Goal: Information Seeking & Learning: Learn about a topic

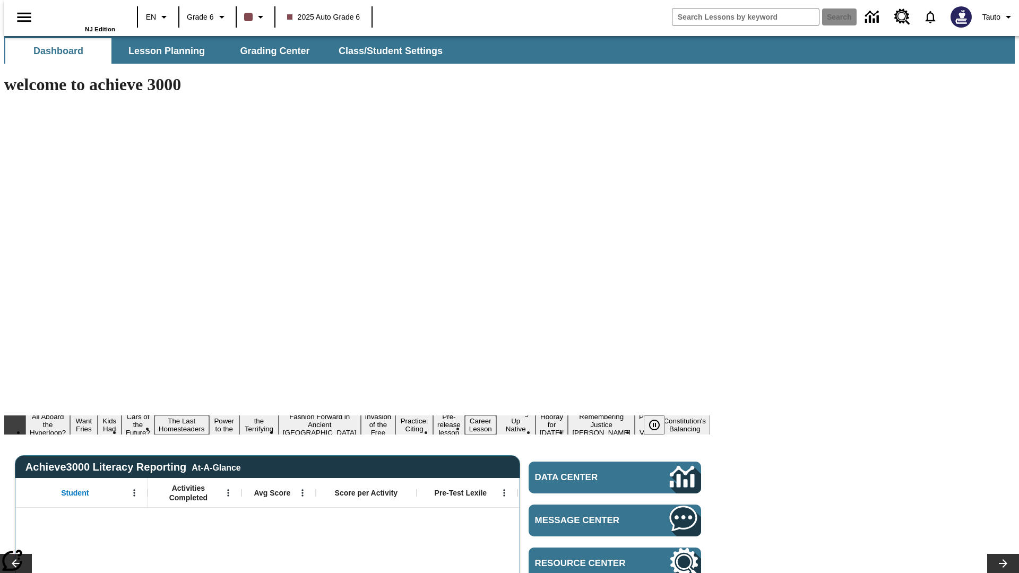
type input "-1"
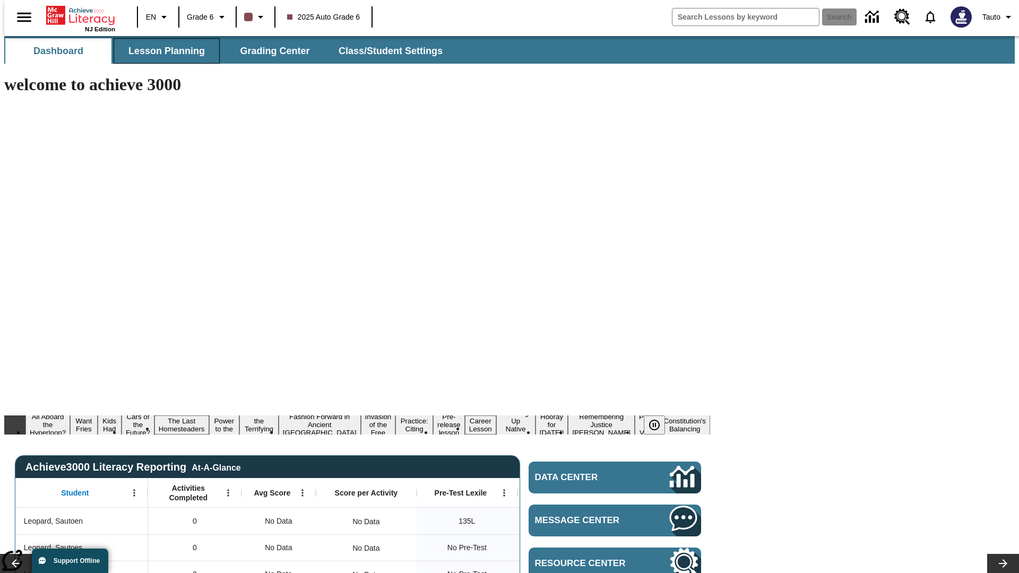
click at [162, 51] on span "Lesson Planning" at bounding box center [166, 51] width 76 height 12
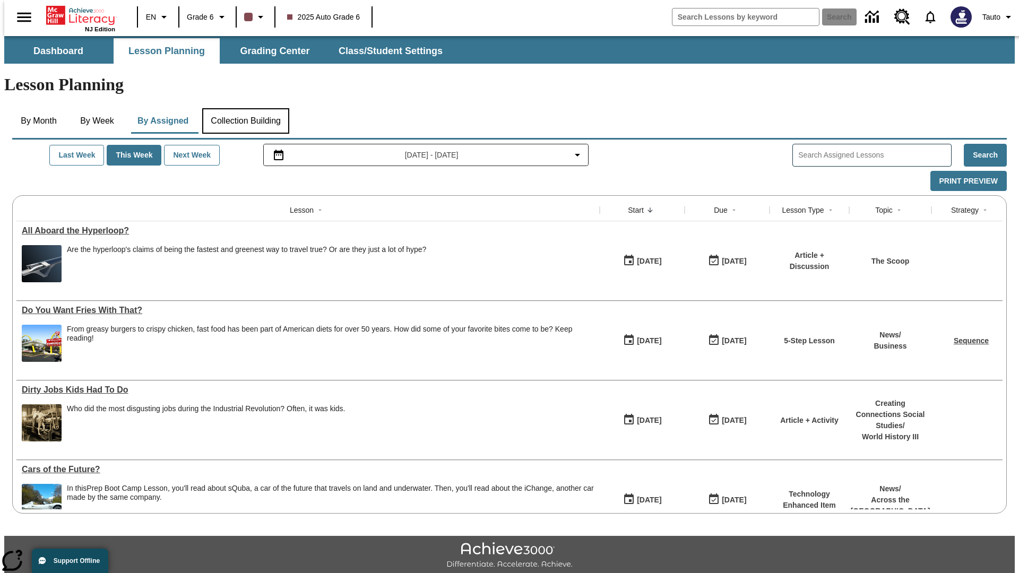
click at [245, 108] on button "Collection Building" at bounding box center [245, 120] width 87 height 25
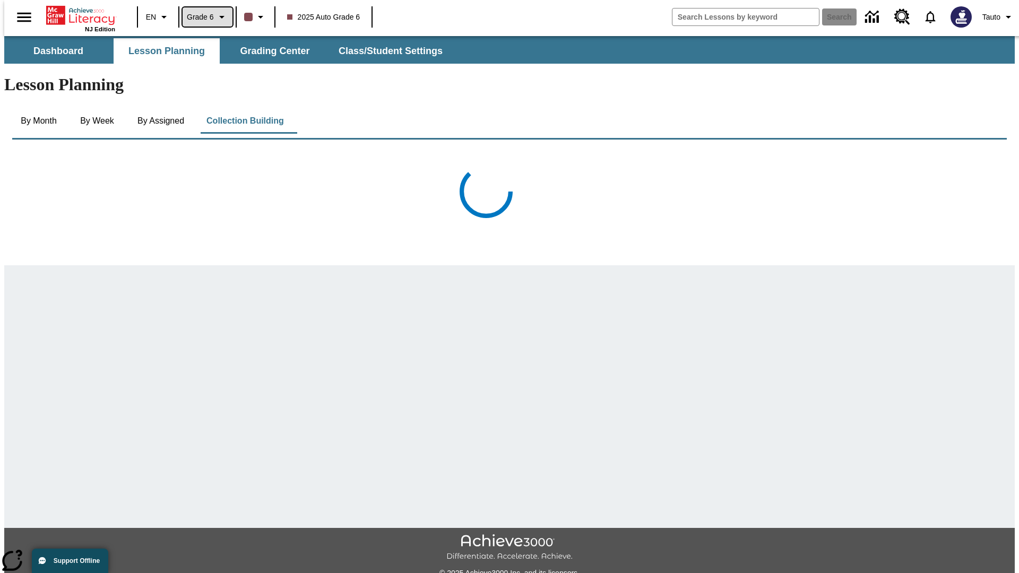
click at [203, 17] on span "Grade 6" at bounding box center [200, 17] width 27 height 11
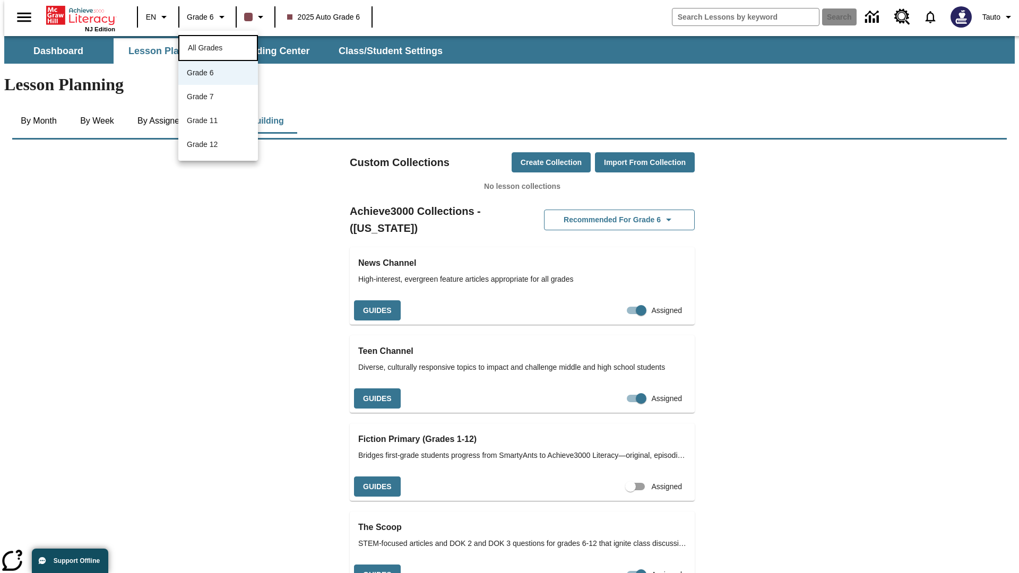
click at [218, 47] on span "All Grades" at bounding box center [205, 48] width 34 height 8
